Goal: Transaction & Acquisition: Book appointment/travel/reservation

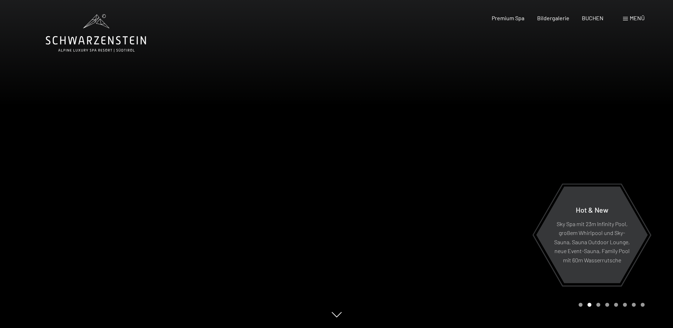
click at [628, 20] on div "Menü" at bounding box center [634, 18] width 22 height 8
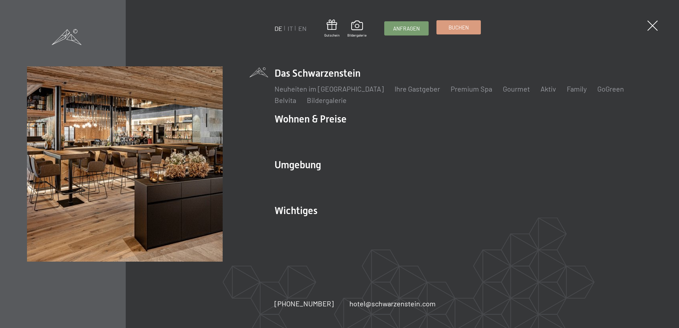
click at [457, 23] on link "Buchen" at bounding box center [459, 27] width 44 height 13
click at [652, 21] on span at bounding box center [652, 25] width 15 height 15
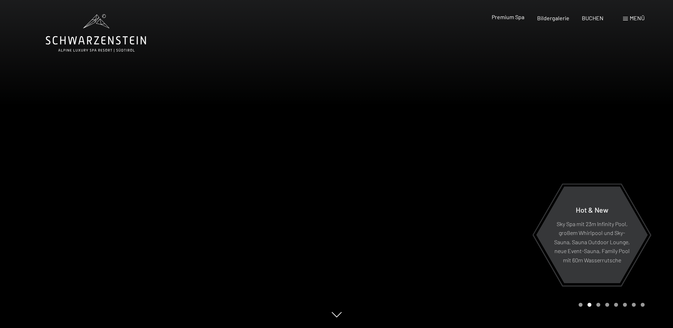
click at [518, 21] on div "Premium Spa" at bounding box center [508, 17] width 33 height 8
click at [518, 17] on span "Premium Spa" at bounding box center [508, 16] width 33 height 7
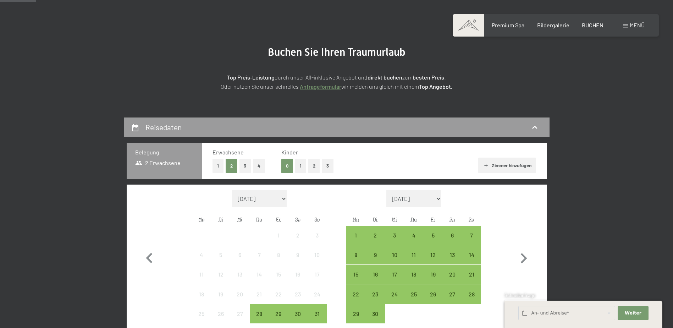
scroll to position [142, 0]
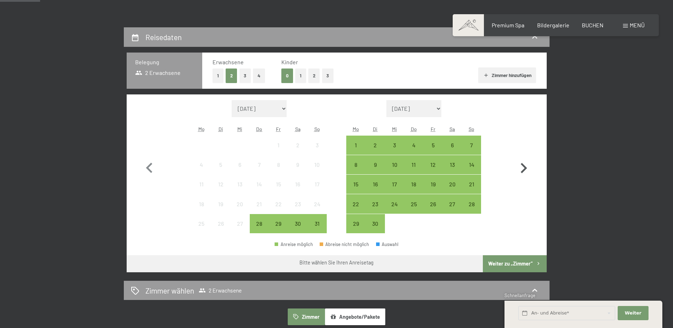
click at [524, 167] on icon "button" at bounding box center [524, 168] width 21 height 21
select select "2025-10-01"
select select "2025-11-01"
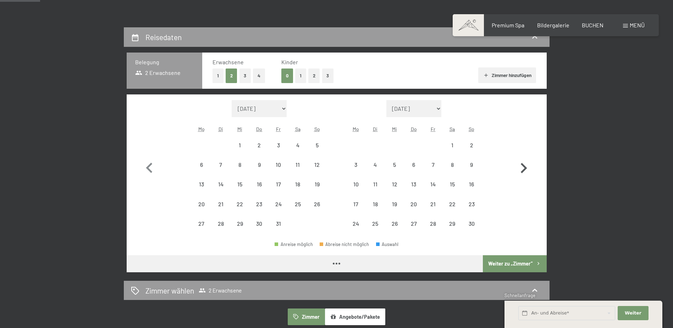
click at [524, 167] on icon "button" at bounding box center [524, 168] width 21 height 21
select select "2025-11-01"
select select "2025-12-01"
select select "2025-11-01"
select select "2025-12-01"
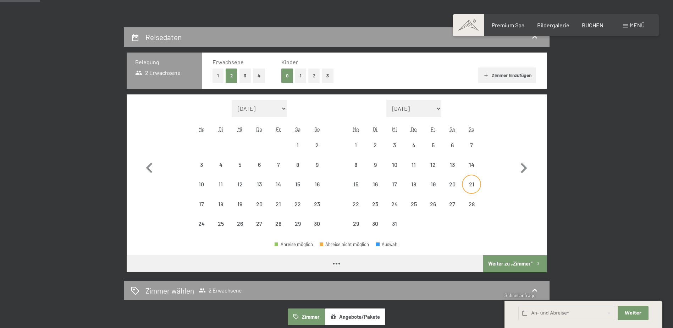
select select "2025-11-01"
select select "2025-12-01"
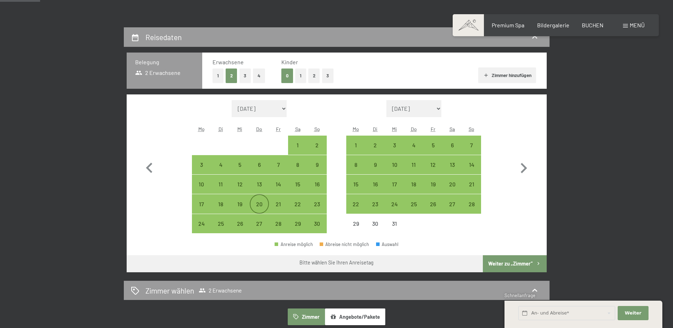
click at [254, 205] on div "20" at bounding box center [260, 210] width 18 height 18
select select "2025-11-01"
select select "2025-12-01"
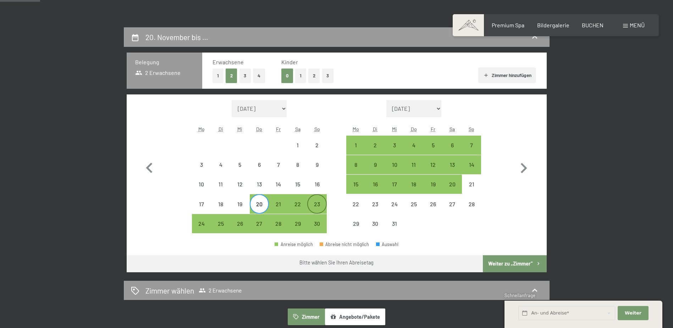
click at [318, 207] on div "23" at bounding box center [317, 210] width 18 height 18
select select "2025-11-01"
select select "2025-12-01"
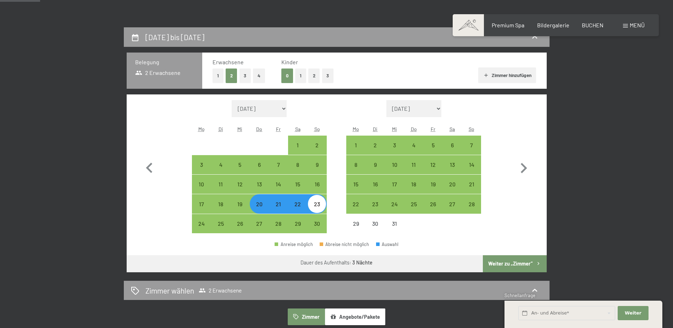
click at [519, 266] on button "Weiter zu „Zimmer“" at bounding box center [515, 263] width 64 height 17
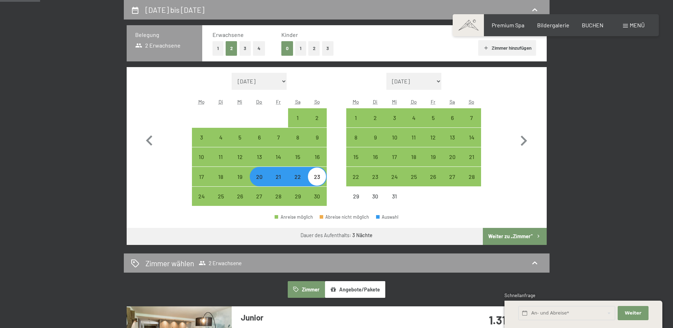
select select "2025-11-01"
select select "2025-12-01"
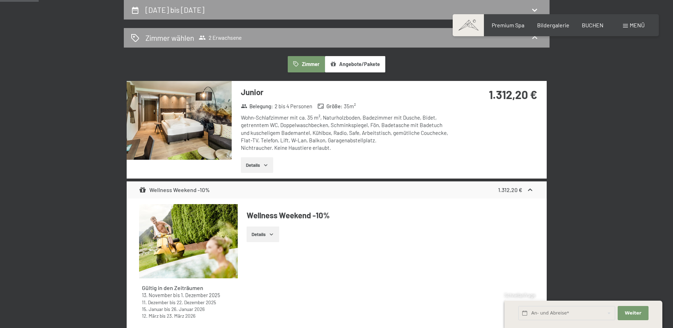
click at [264, 169] on button "Details" at bounding box center [257, 165] width 32 height 16
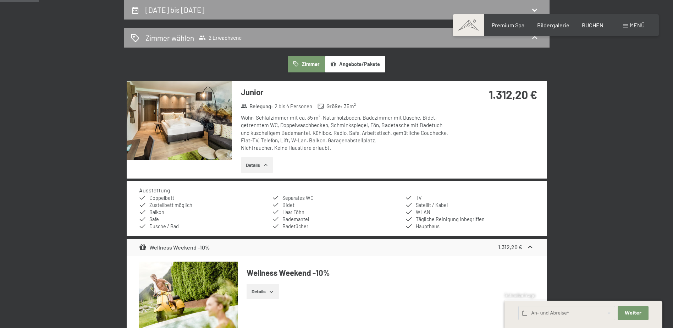
click at [264, 169] on button "Details" at bounding box center [257, 165] width 32 height 16
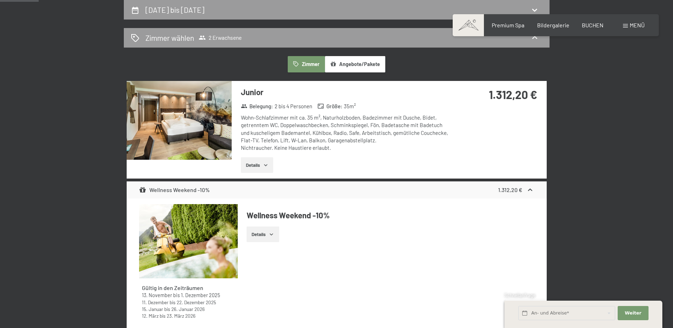
click at [264, 169] on button "Details" at bounding box center [257, 165] width 32 height 16
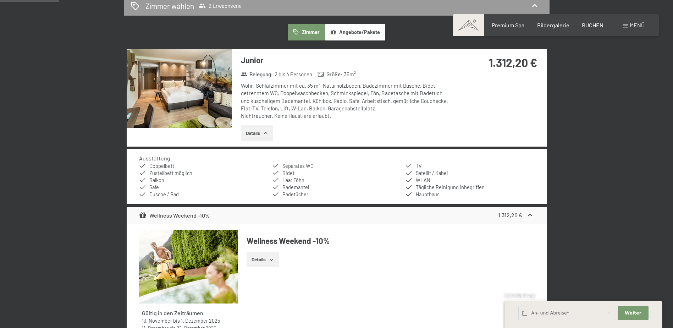
scroll to position [311, 0]
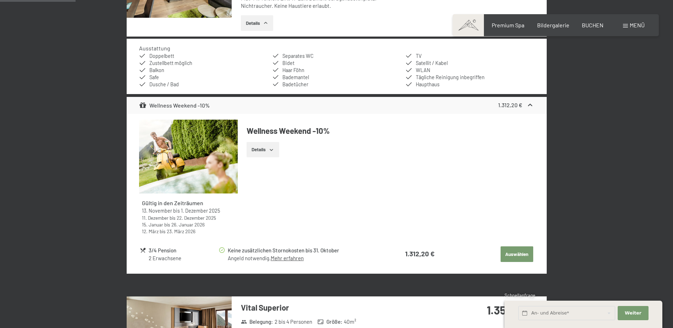
click at [509, 248] on button "Auswählen" at bounding box center [517, 254] width 33 height 16
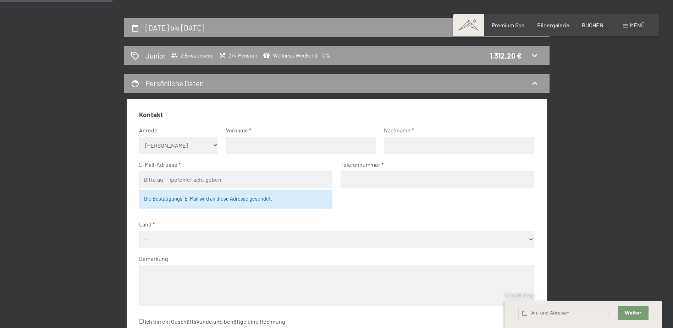
scroll to position [134, 0]
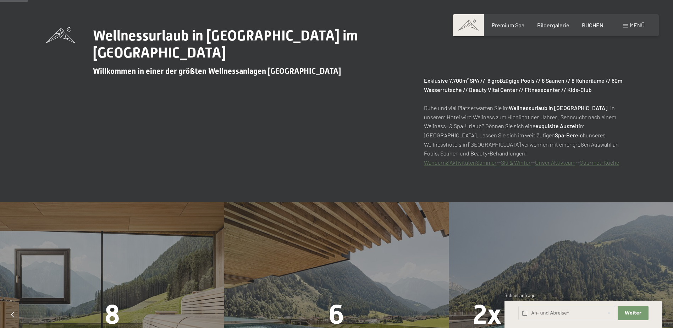
scroll to position [355, 0]
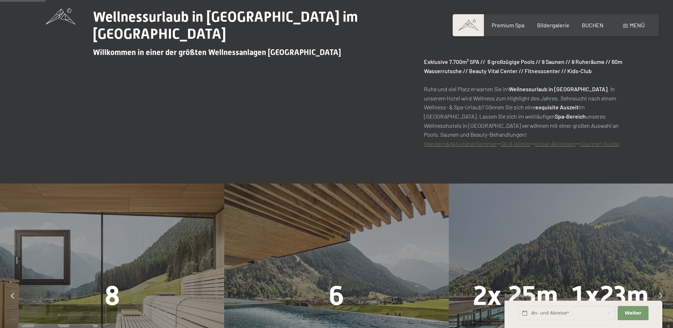
drag, startPoint x: 0, startPoint y: 0, endPoint x: 235, endPoint y: 158, distance: 283.0
click at [235, 158] on div "Wellnessurlaub in Südtirol im Alpine Luxury Spa Resort Schwarzenstein Willkomme…" at bounding box center [336, 78] width 673 height 210
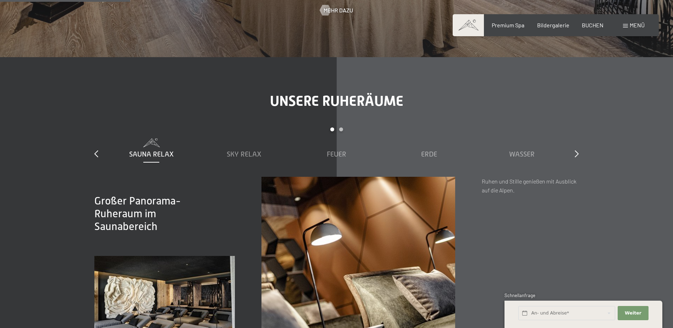
scroll to position [1029, 0]
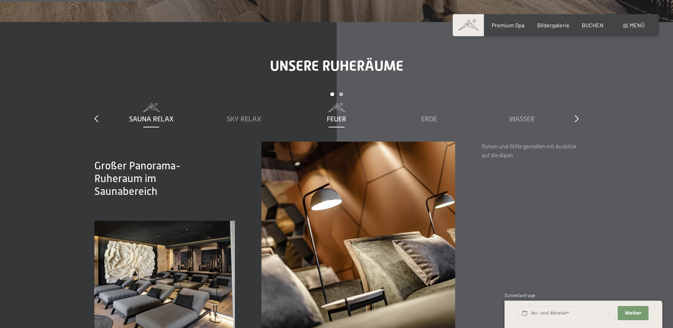
click at [330, 118] on span "Feuer" at bounding box center [337, 119] width 20 height 8
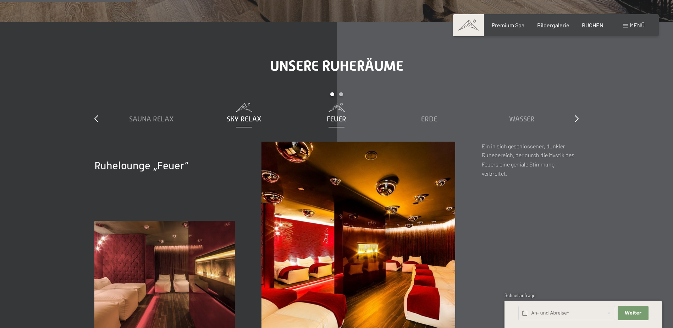
click at [266, 121] on div "Sky Relax" at bounding box center [244, 119] width 86 height 10
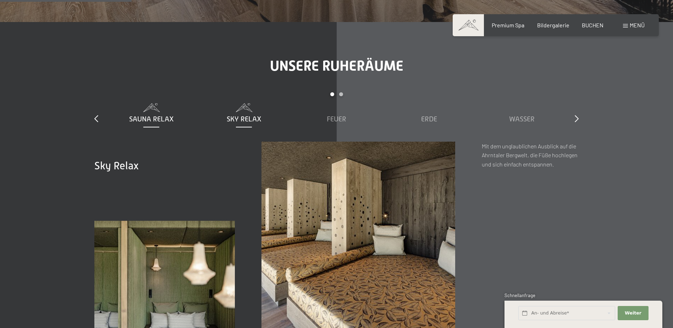
click at [166, 119] on span "Sauna Relax" at bounding box center [151, 119] width 45 height 8
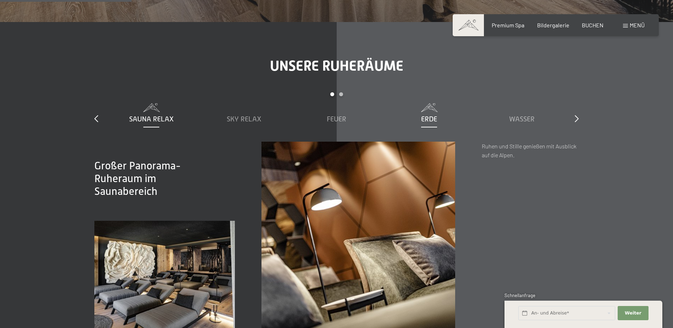
click at [458, 122] on div "Erde" at bounding box center [430, 119] width 86 height 10
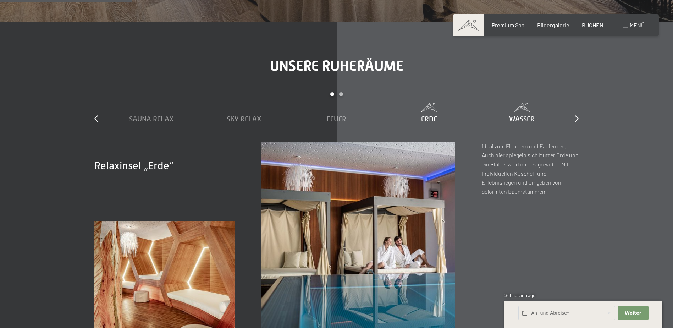
click at [527, 121] on span "Wasser" at bounding box center [522, 119] width 26 height 8
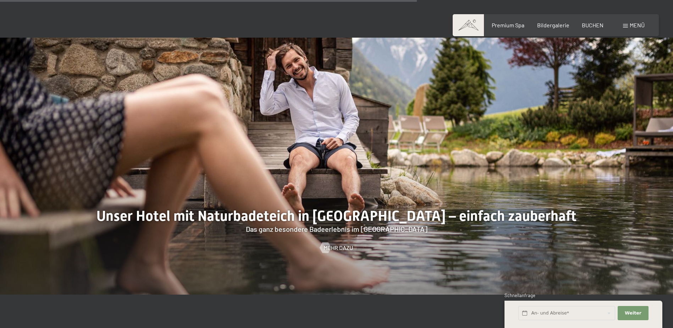
scroll to position [2875, 0]
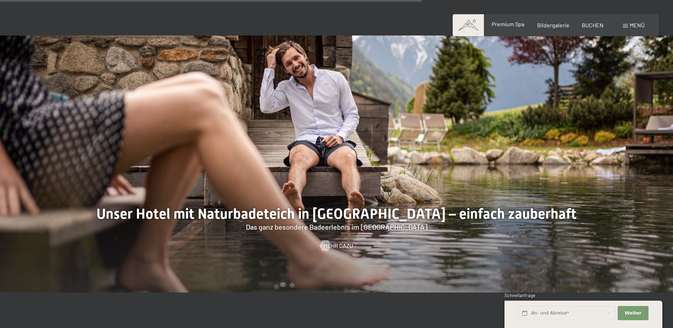
click at [517, 26] on span "Premium Spa" at bounding box center [508, 24] width 33 height 7
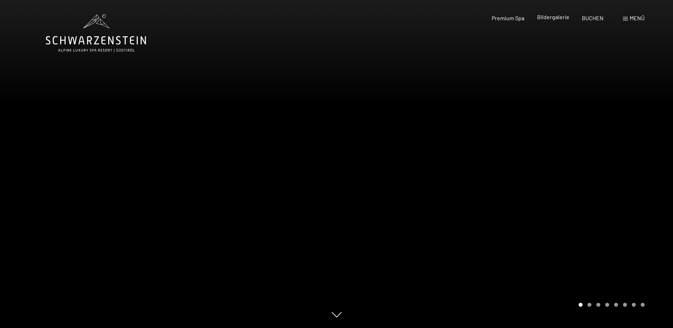
click at [543, 18] on span "Bildergalerie" at bounding box center [553, 16] width 32 height 7
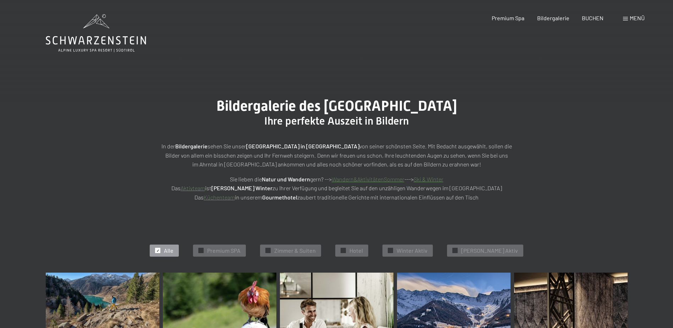
click at [586, 20] on div "BUCHEN" at bounding box center [593, 18] width 22 height 8
drag, startPoint x: 330, startPoint y: 147, endPoint x: 312, endPoint y: 148, distance: 18.1
click at [312, 148] on strong "[GEOGRAPHIC_DATA] in [GEOGRAPHIC_DATA]" at bounding box center [302, 146] width 113 height 7
copy strong "Luttach"
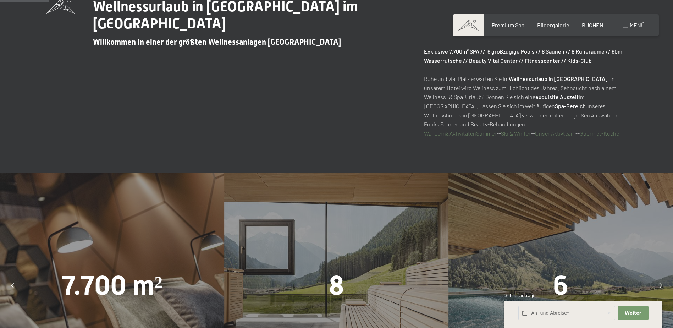
scroll to position [461, 0]
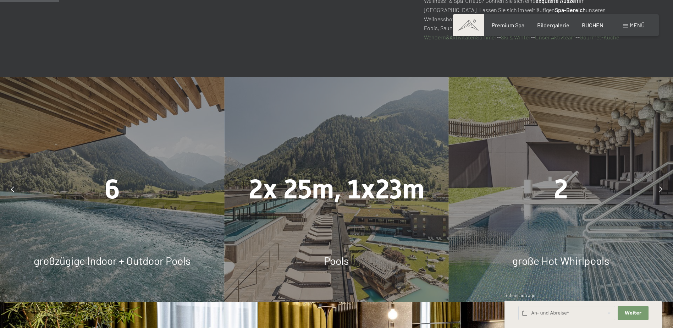
click at [363, 195] on span "2x 25m, 1x23m" at bounding box center [337, 189] width 176 height 31
click at [672, 187] on div "2" at bounding box center [561, 189] width 224 height 38
click at [660, 187] on icon at bounding box center [661, 189] width 3 height 6
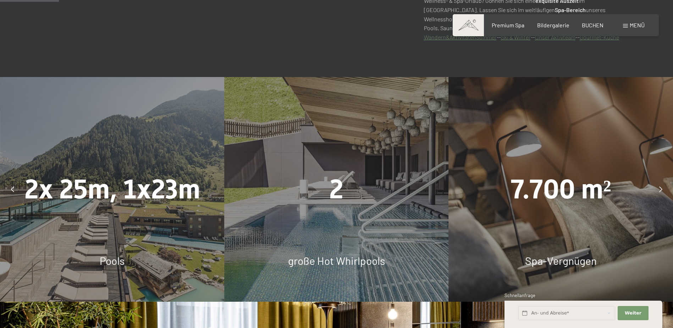
click at [660, 187] on icon at bounding box center [661, 189] width 3 height 6
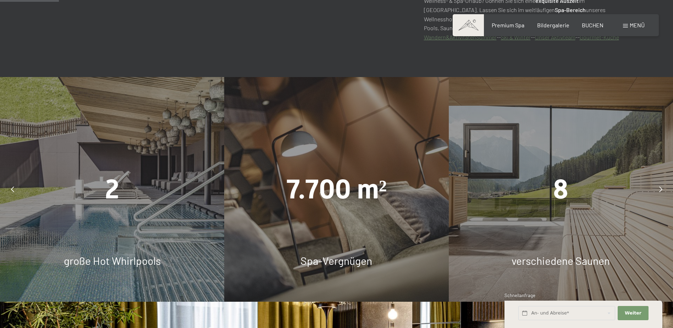
click at [660, 187] on icon at bounding box center [661, 189] width 3 height 6
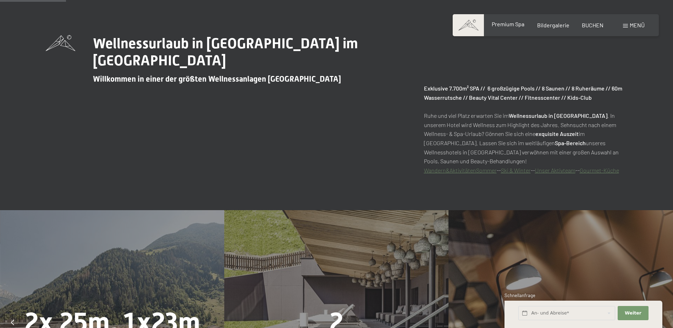
scroll to position [31, 0]
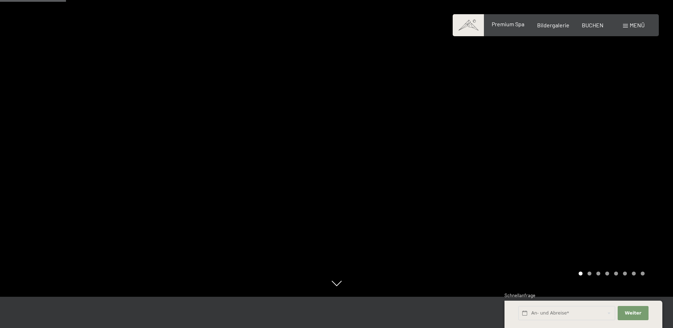
click at [517, 27] on span "Premium Spa" at bounding box center [508, 24] width 33 height 7
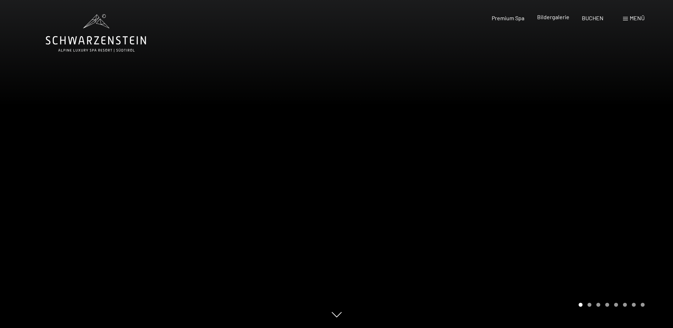
click at [552, 17] on span "Bildergalerie" at bounding box center [553, 16] width 32 height 7
click at [562, 15] on span "Bildergalerie" at bounding box center [553, 16] width 32 height 7
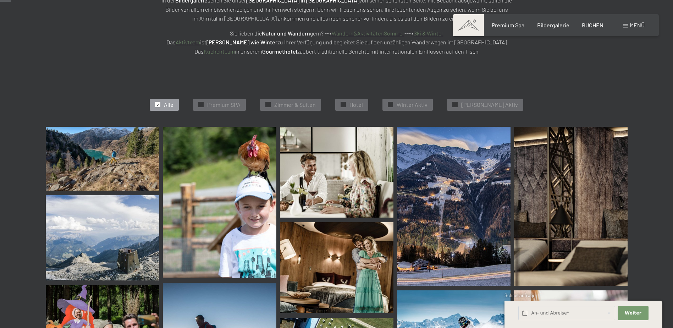
scroll to position [142, 0]
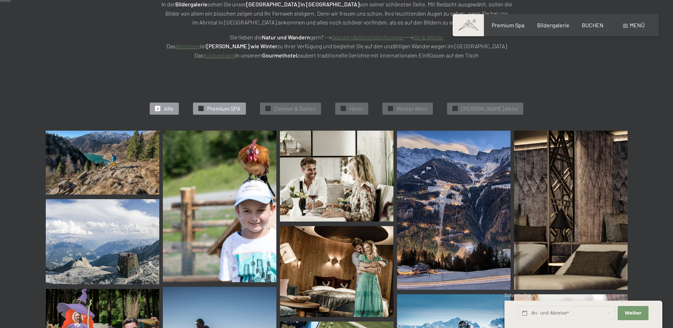
click at [240, 110] on span "Premium SPA" at bounding box center [223, 109] width 33 height 8
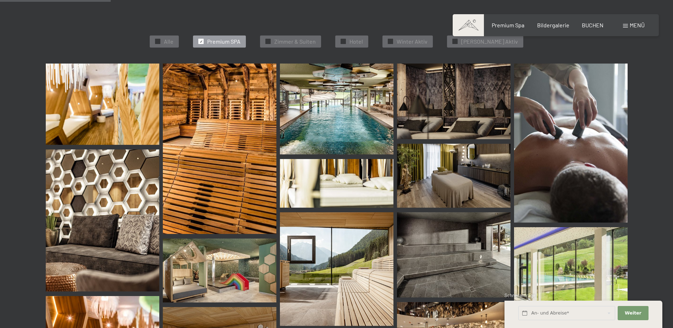
scroll to position [250, 0]
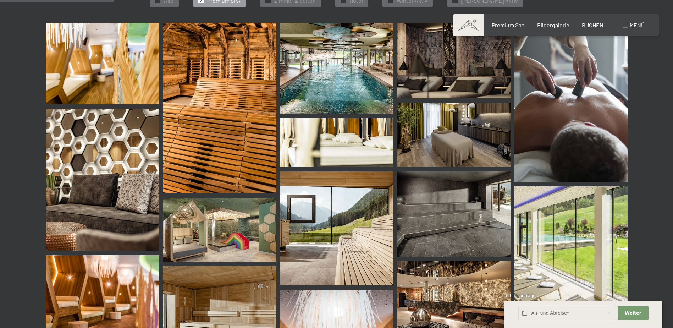
click at [231, 232] on img at bounding box center [220, 230] width 114 height 64
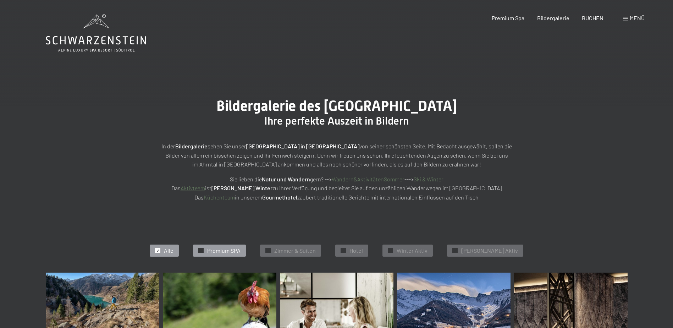
click at [204, 249] on div at bounding box center [200, 250] width 5 height 5
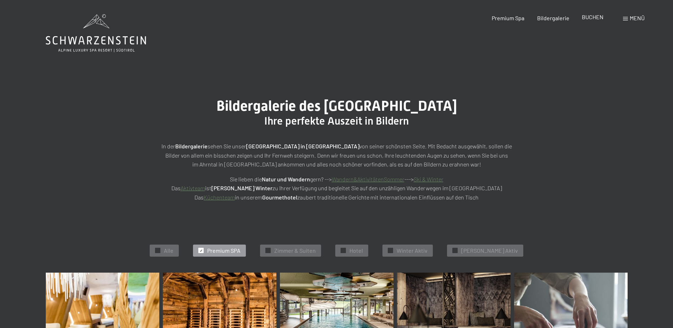
click at [595, 19] on span "BUCHEN" at bounding box center [593, 16] width 22 height 7
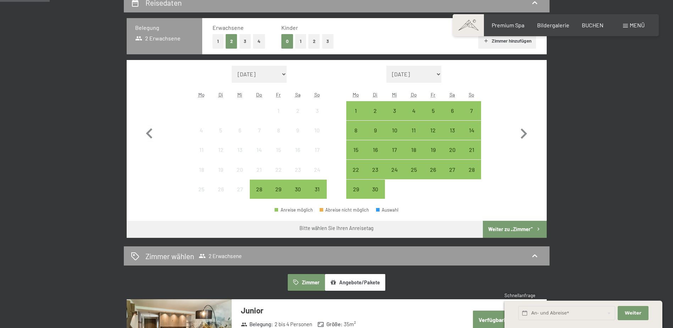
scroll to position [177, 0]
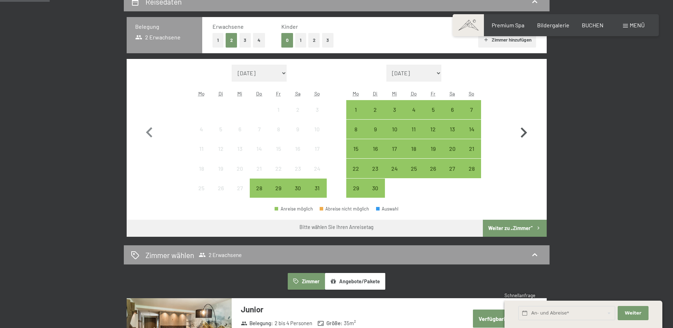
click at [526, 132] on icon "button" at bounding box center [524, 132] width 6 height 10
select select "[DATE]"
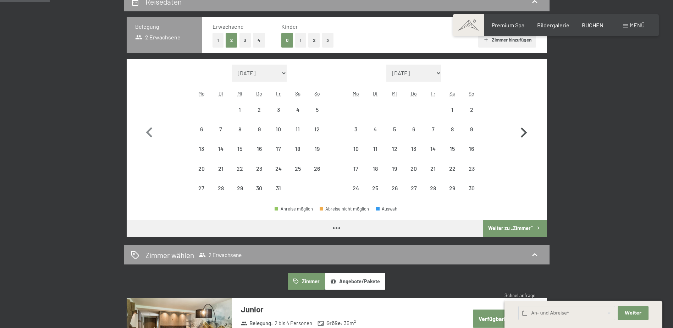
click at [526, 132] on icon "button" at bounding box center [524, 132] width 6 height 10
select select "[DATE]"
click at [526, 132] on icon "button" at bounding box center [524, 132] width 6 height 10
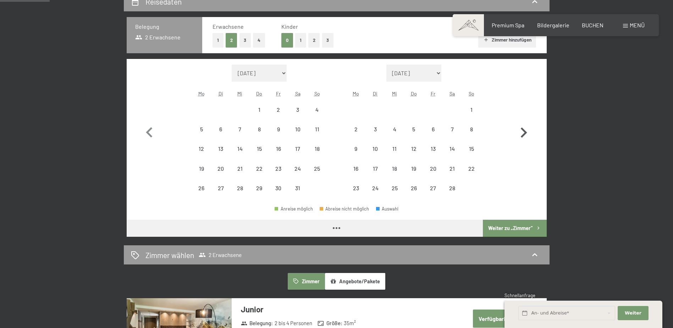
select select "[DATE]"
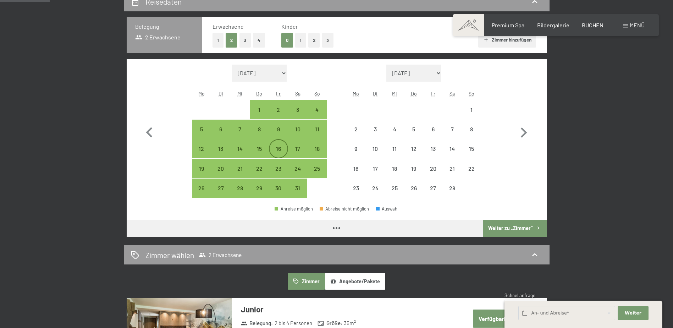
select select "[DATE]"
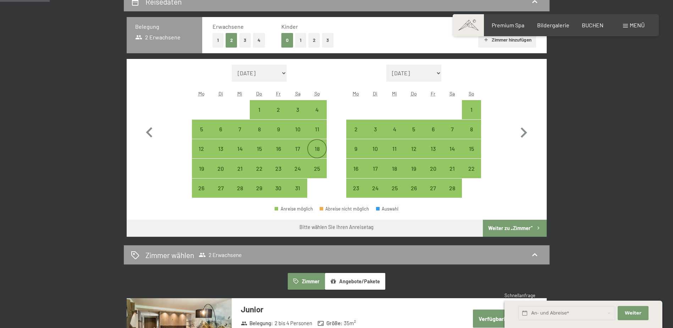
click at [313, 151] on div "18" at bounding box center [317, 155] width 18 height 18
select select "[DATE]"
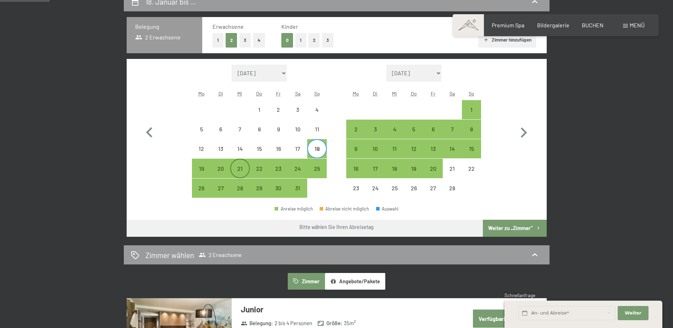
click at [246, 166] on div "21" at bounding box center [240, 175] width 18 height 18
select select "[DATE]"
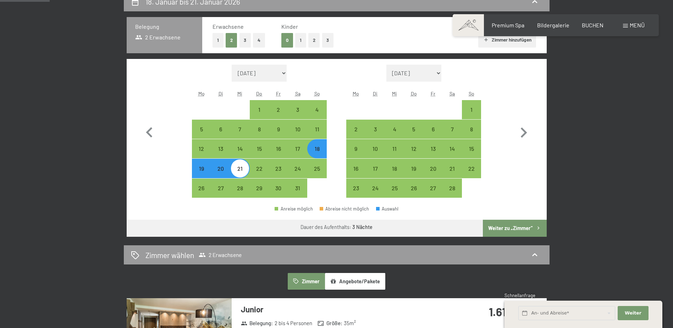
click at [509, 222] on button "Weiter zu „Zimmer“" at bounding box center [515, 228] width 64 height 17
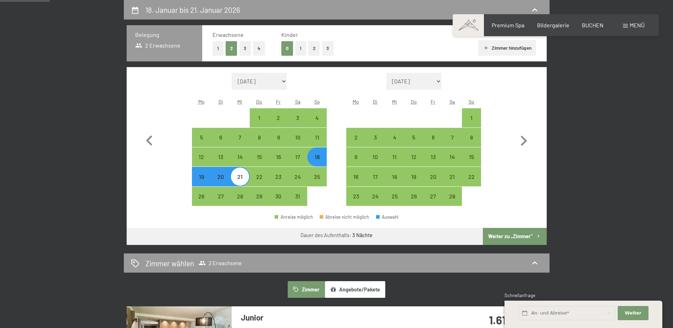
select select "[DATE]"
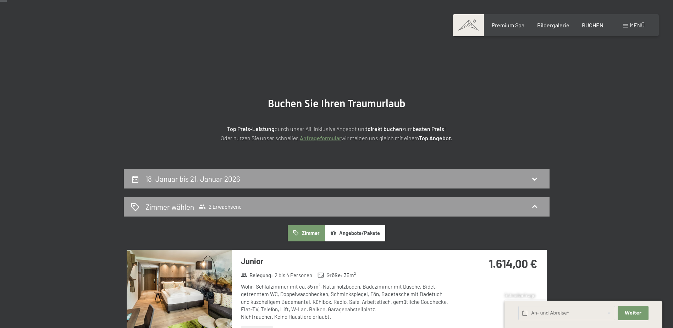
scroll to position [0, 0]
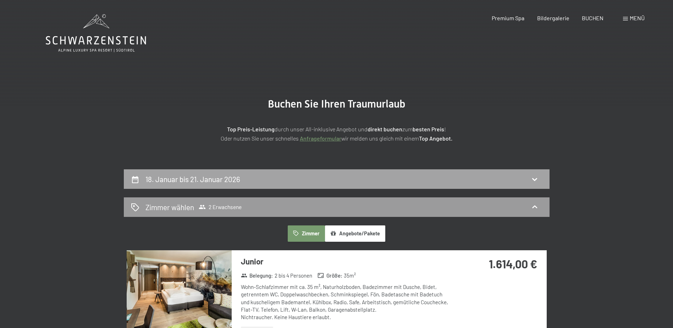
click at [375, 184] on div "18. Januar bis 21. Januar 2026" at bounding box center [337, 179] width 412 height 10
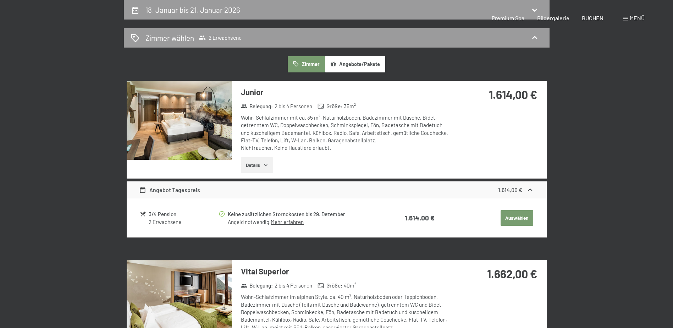
select select "[DATE]"
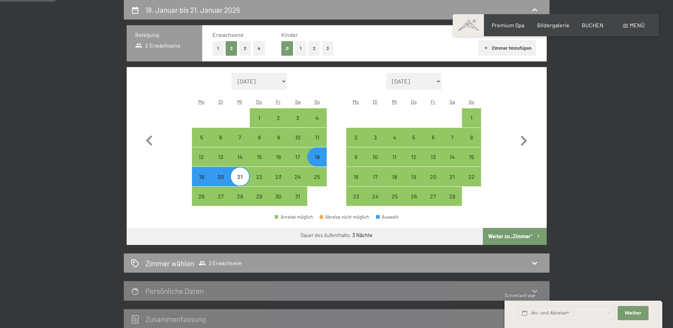
drag, startPoint x: 629, startPoint y: 148, endPoint x: 625, endPoint y: 143, distance: 6.1
